Goal: Find specific page/section

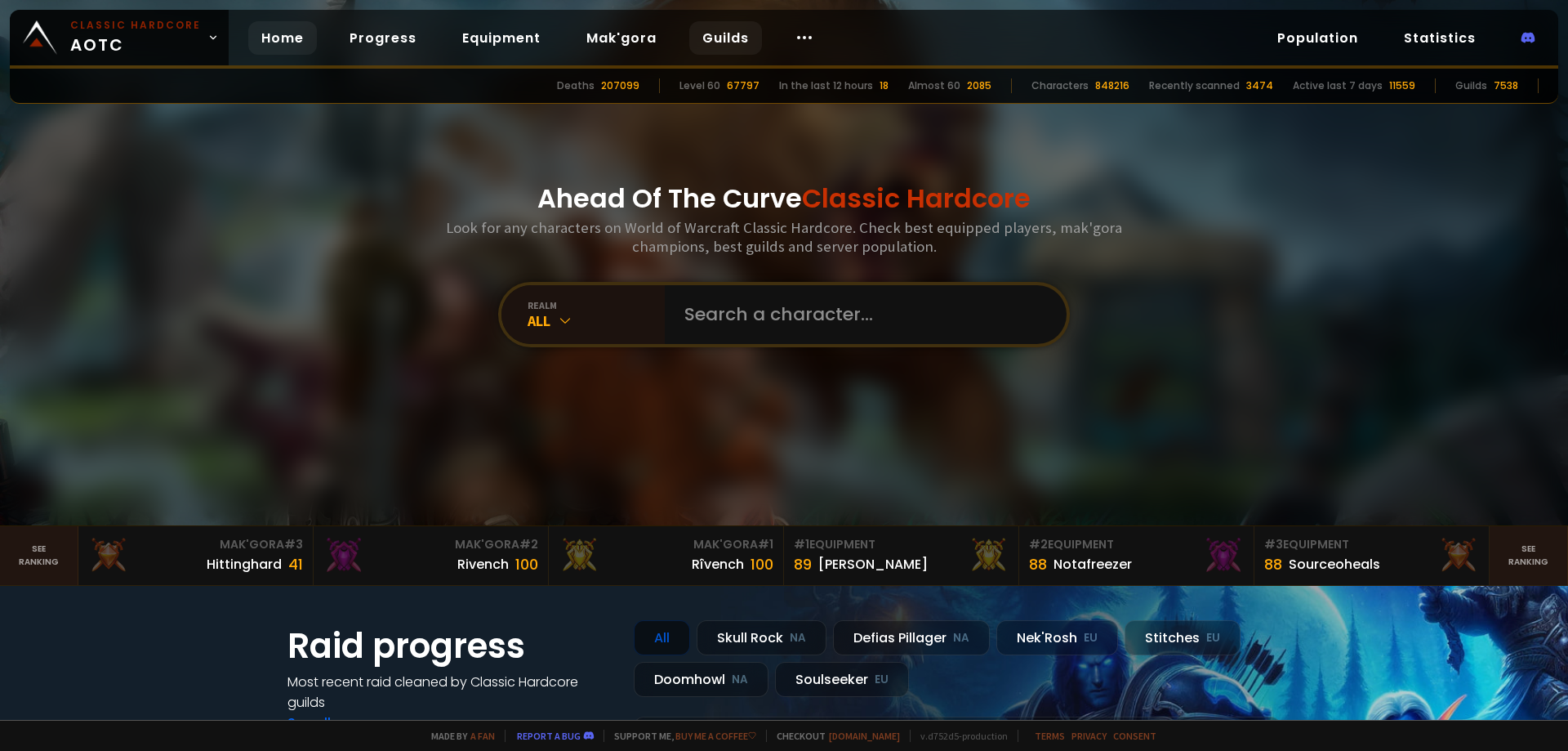
click at [710, 34] on link "Guilds" at bounding box center [726, 38] width 73 height 34
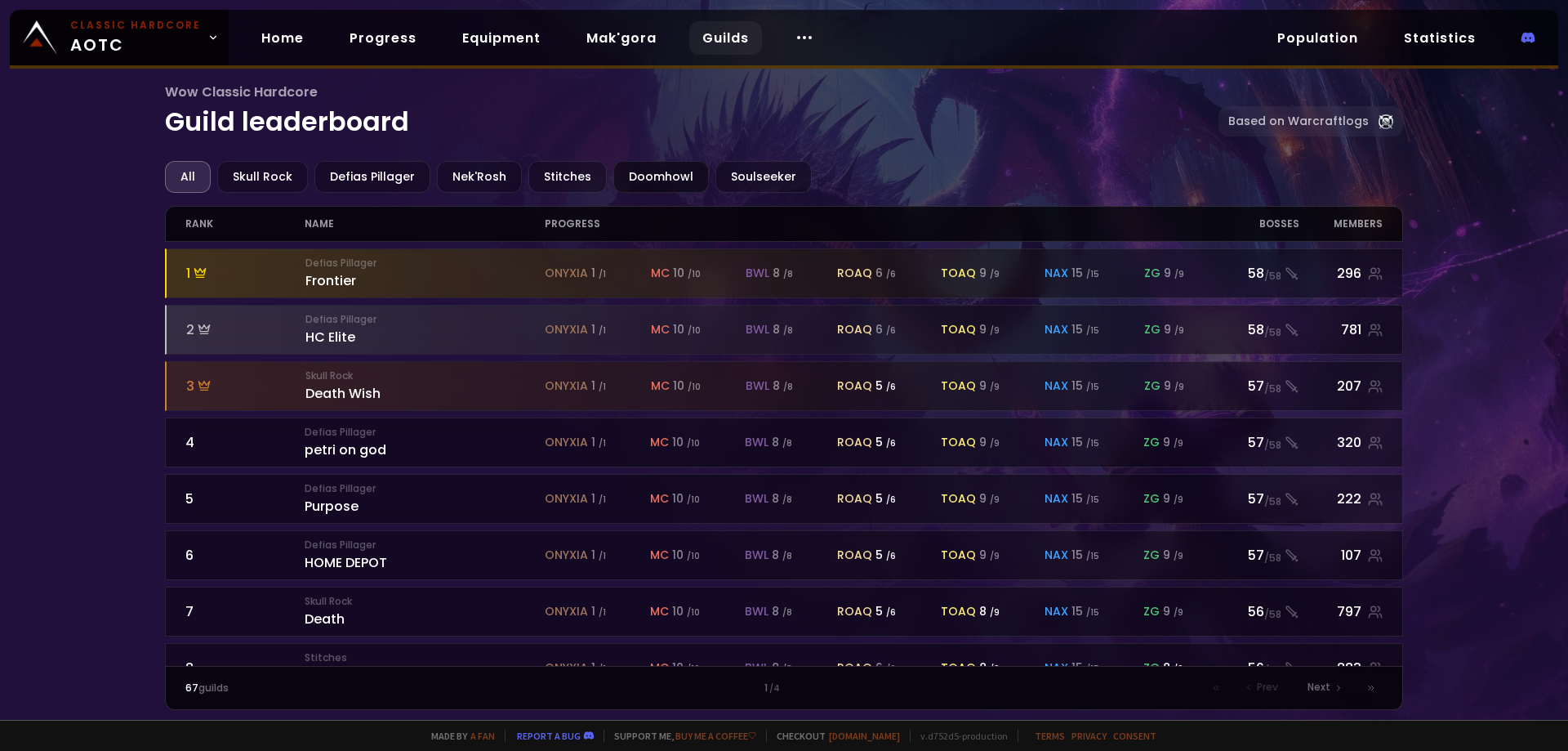
click at [642, 171] on div "Doomhowl" at bounding box center [661, 177] width 96 height 32
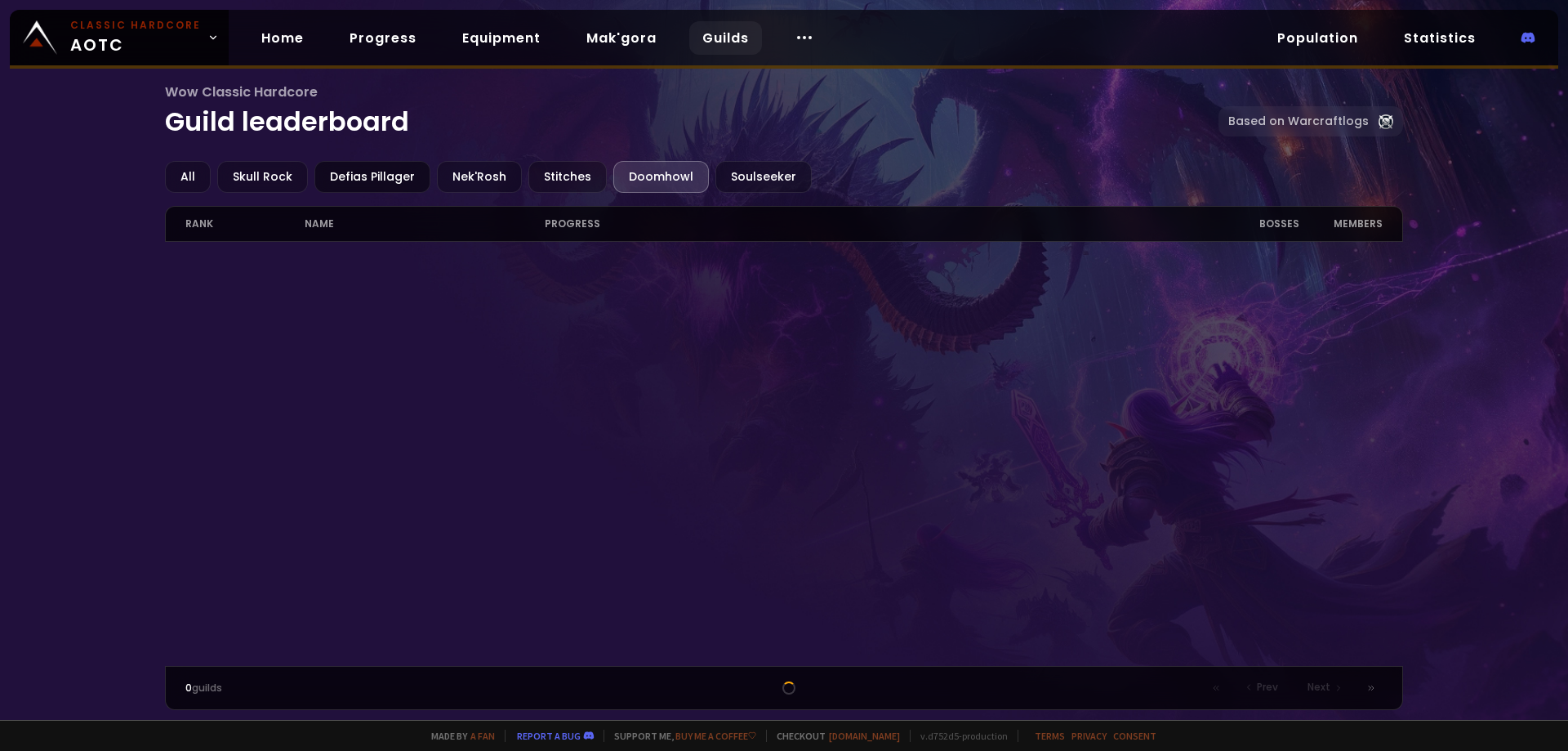
click at [362, 174] on div "Defias Pillager" at bounding box center [372, 177] width 116 height 32
click at [182, 177] on div "All" at bounding box center [188, 177] width 46 height 32
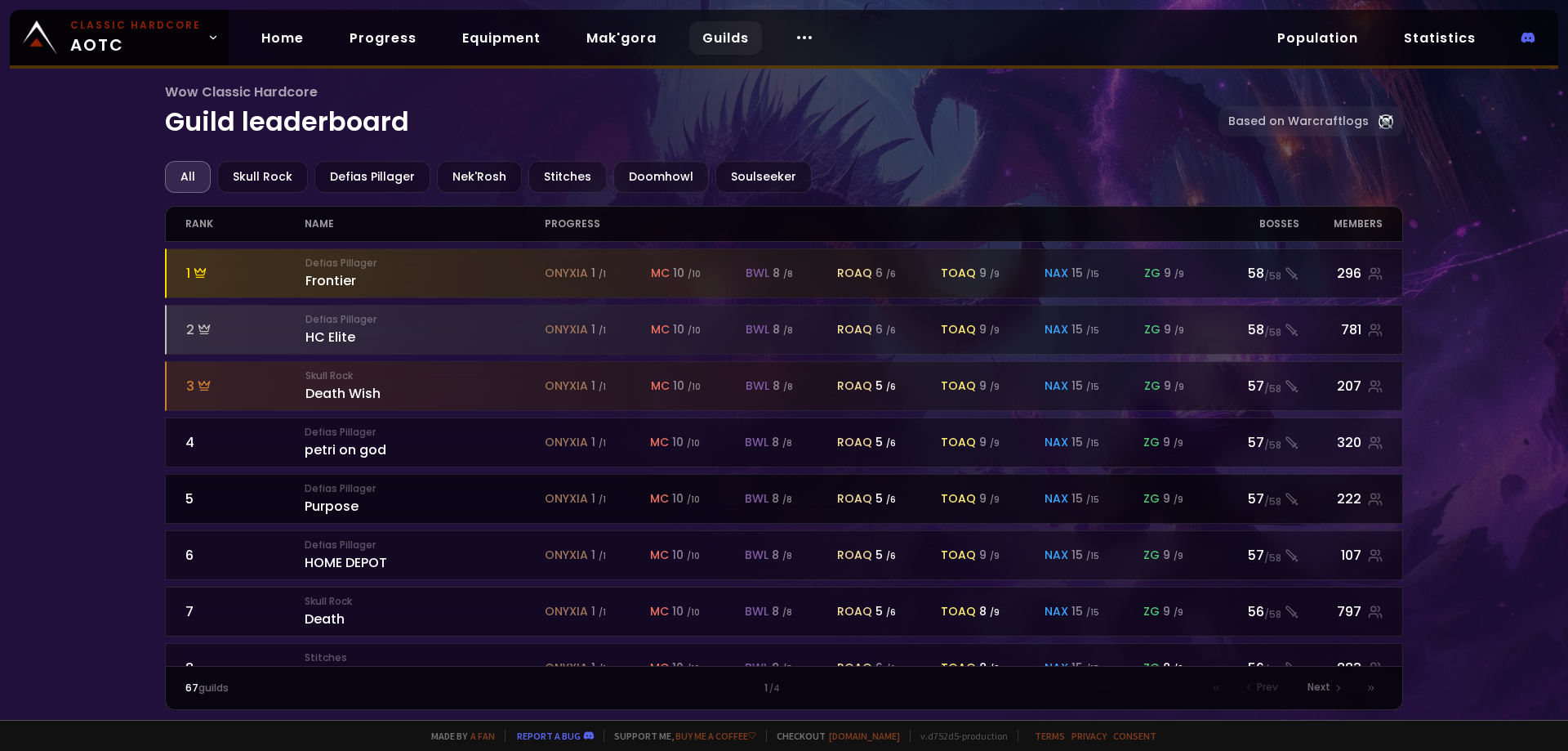
click at [402, 507] on div "Defias Pillager Purpose" at bounding box center [424, 498] width 239 height 35
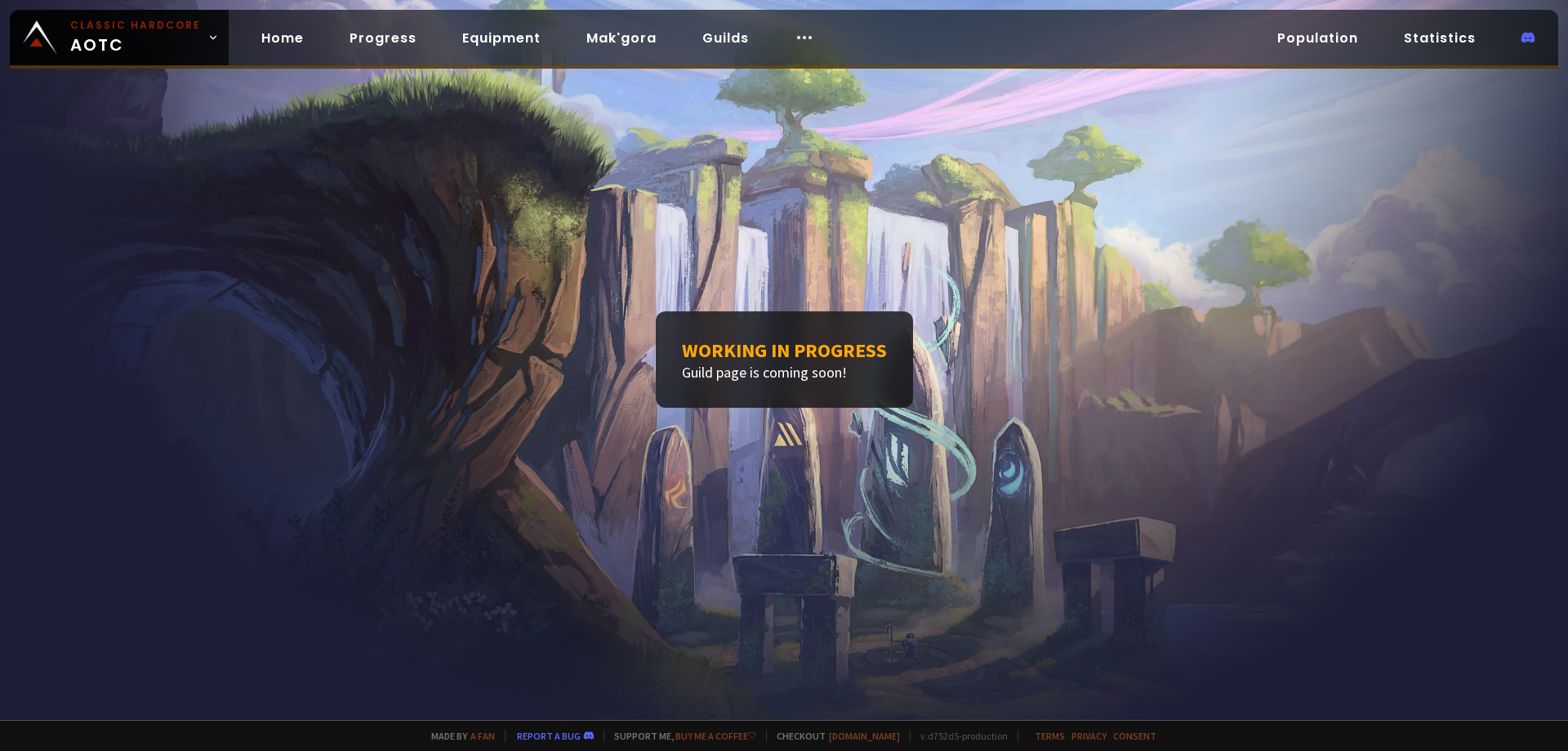
click at [188, 113] on div "Working in progress Guild page is coming soon!" at bounding box center [784, 359] width 1568 height 720
